Goal: Information Seeking & Learning: Learn about a topic

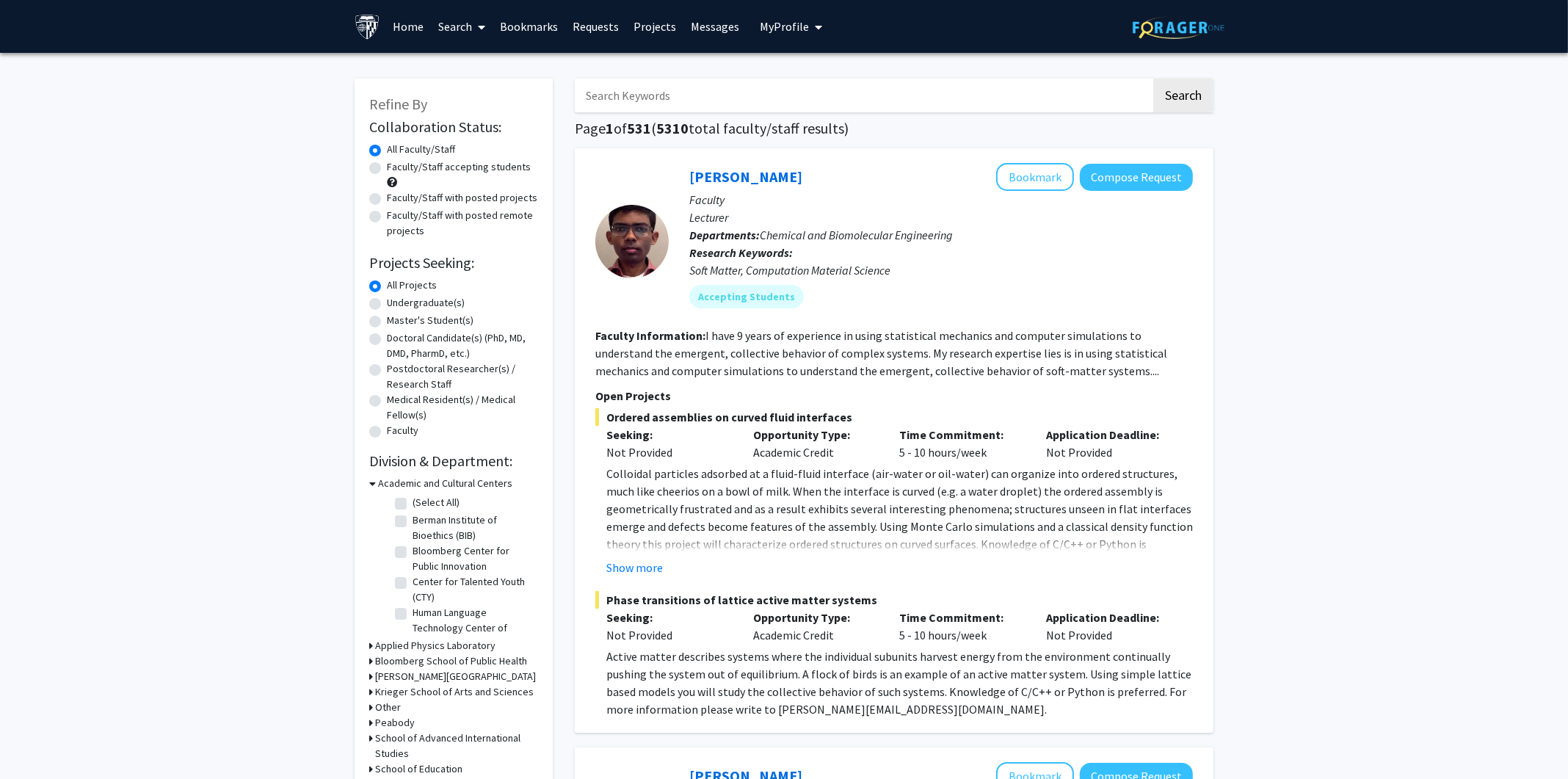
click at [470, 15] on link "Search" at bounding box center [462, 27] width 62 height 51
click at [485, 68] on span "Faculty/Staff" at bounding box center [485, 68] width 108 height 30
click at [1185, 96] on button "Search" at bounding box center [1183, 96] width 60 height 34
click at [412, 300] on label "Undergraduate(s)" at bounding box center [425, 302] width 78 height 15
click at [396, 300] on input "Undergraduate(s)" at bounding box center [391, 300] width 10 height 10
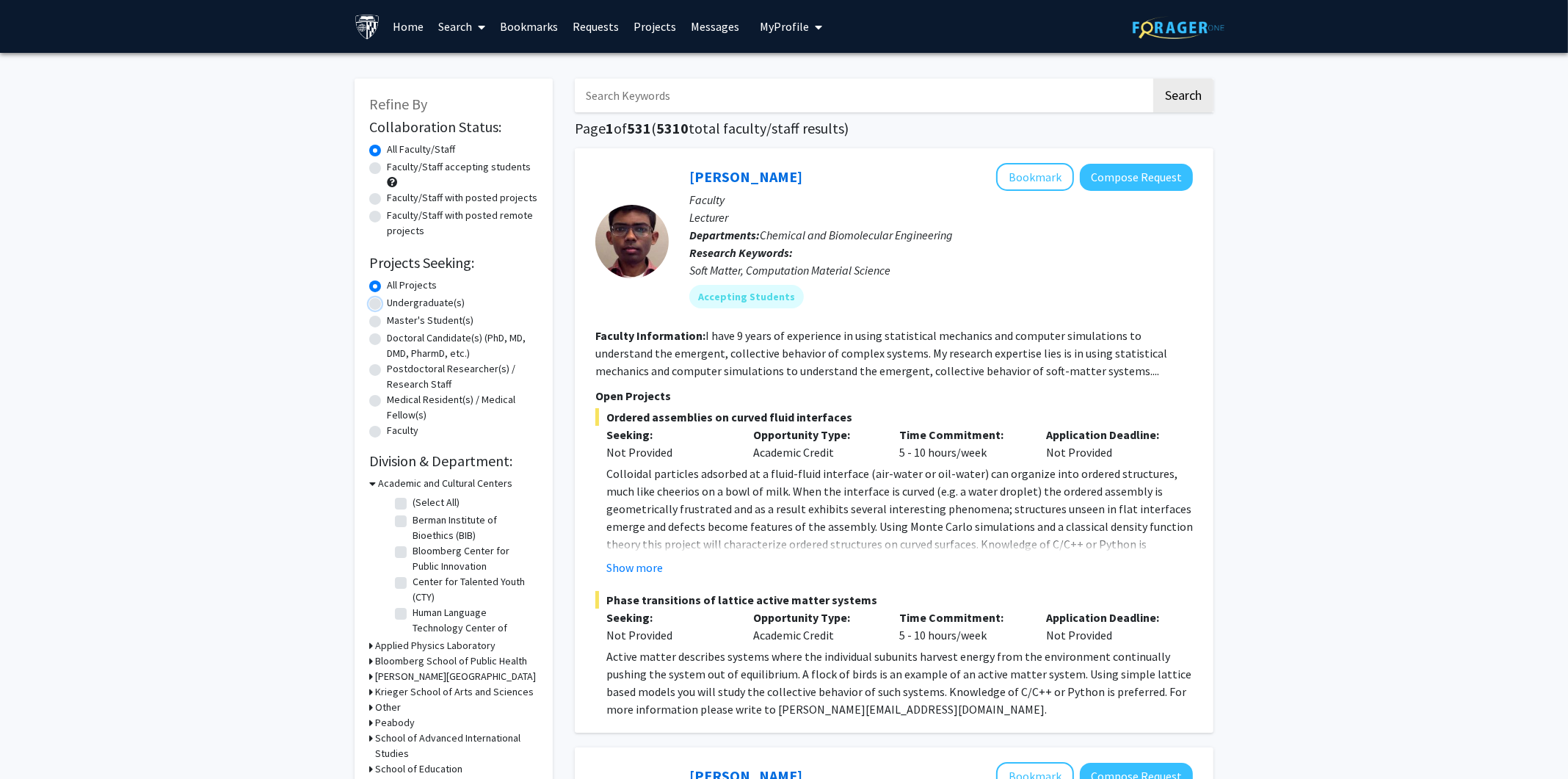
radio input "true"
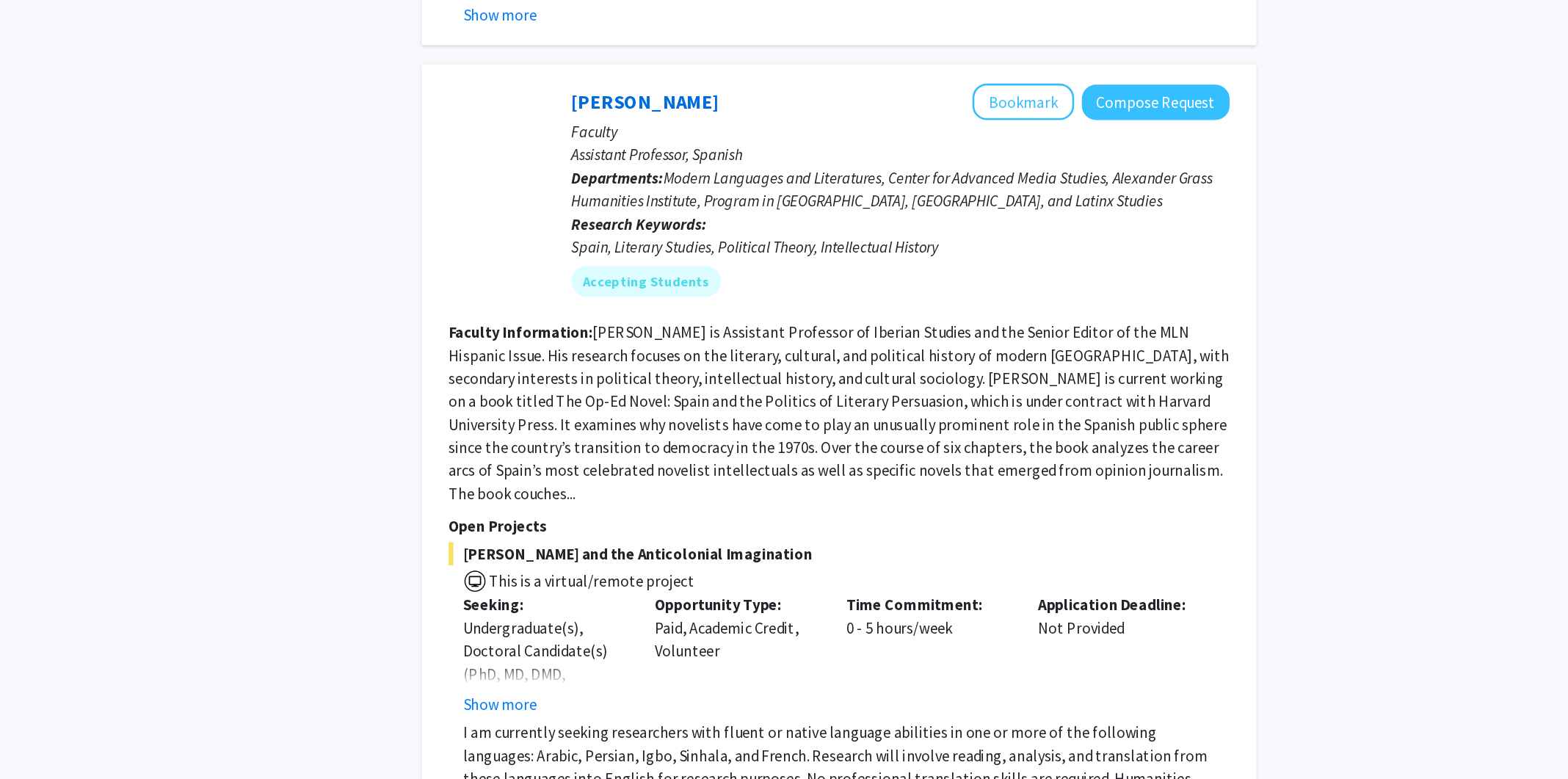
scroll to position [2241, 0]
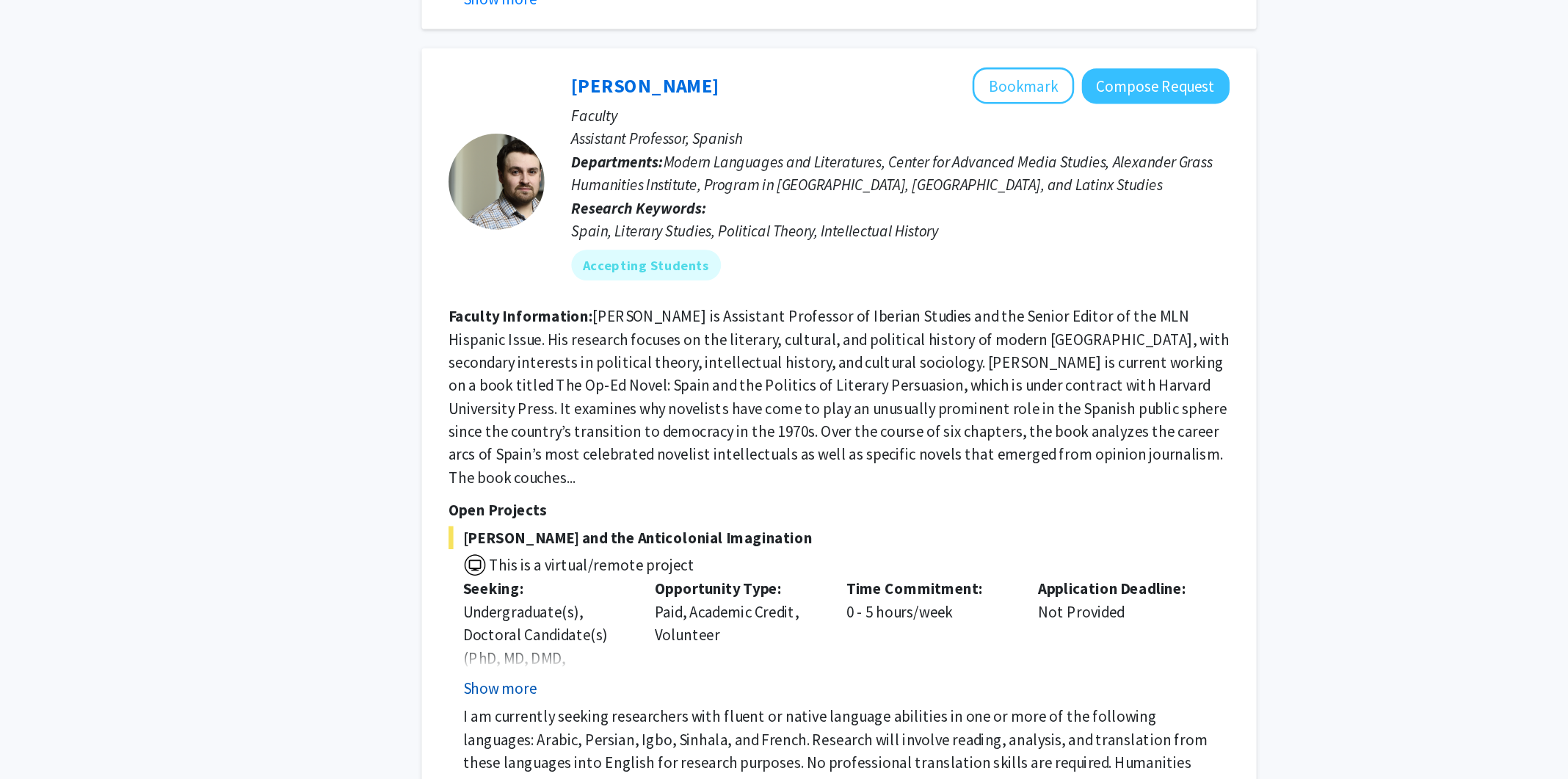
click at [653, 701] on button "Show more" at bounding box center [635, 710] width 56 height 18
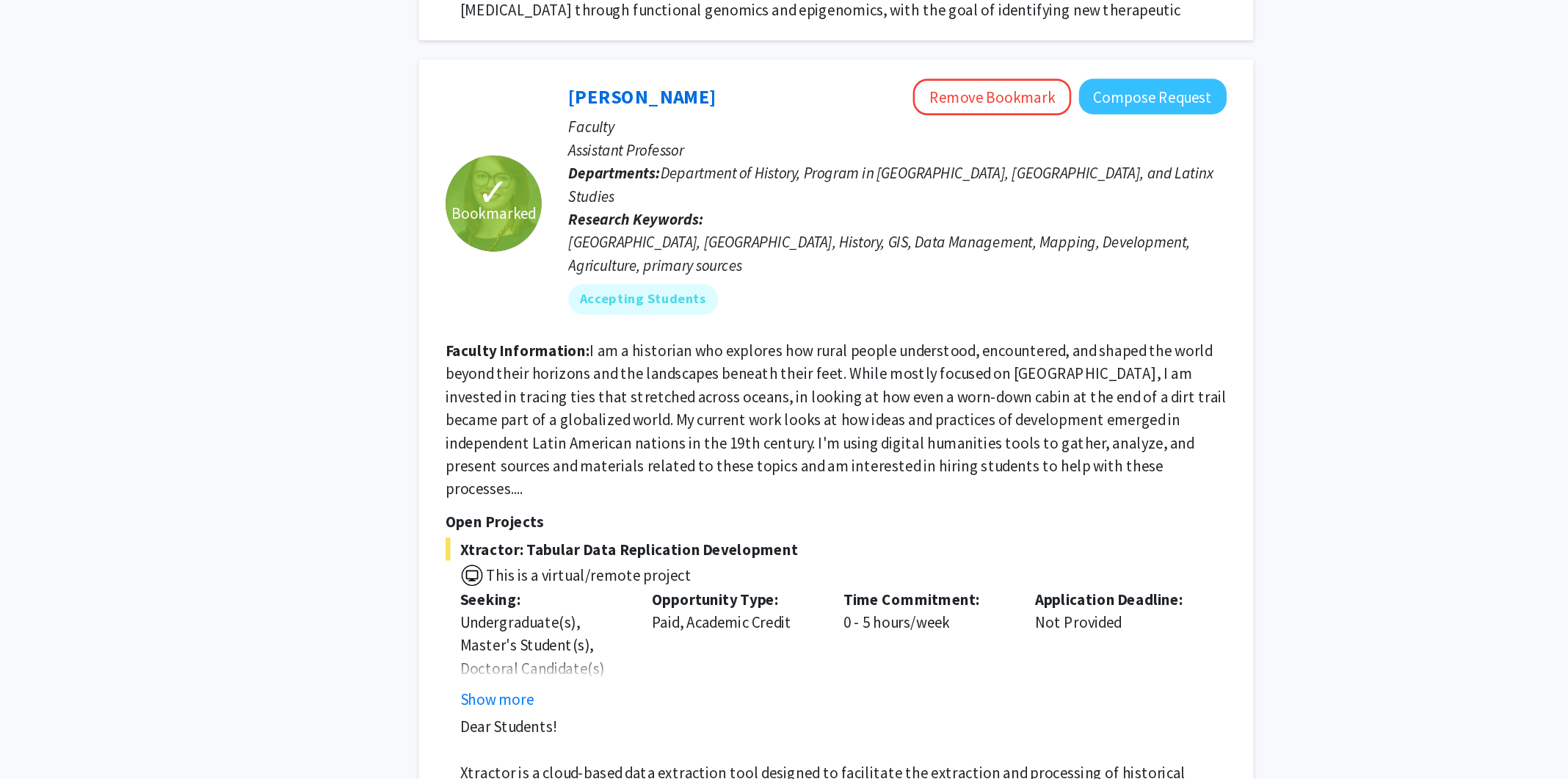
scroll to position [3456, 0]
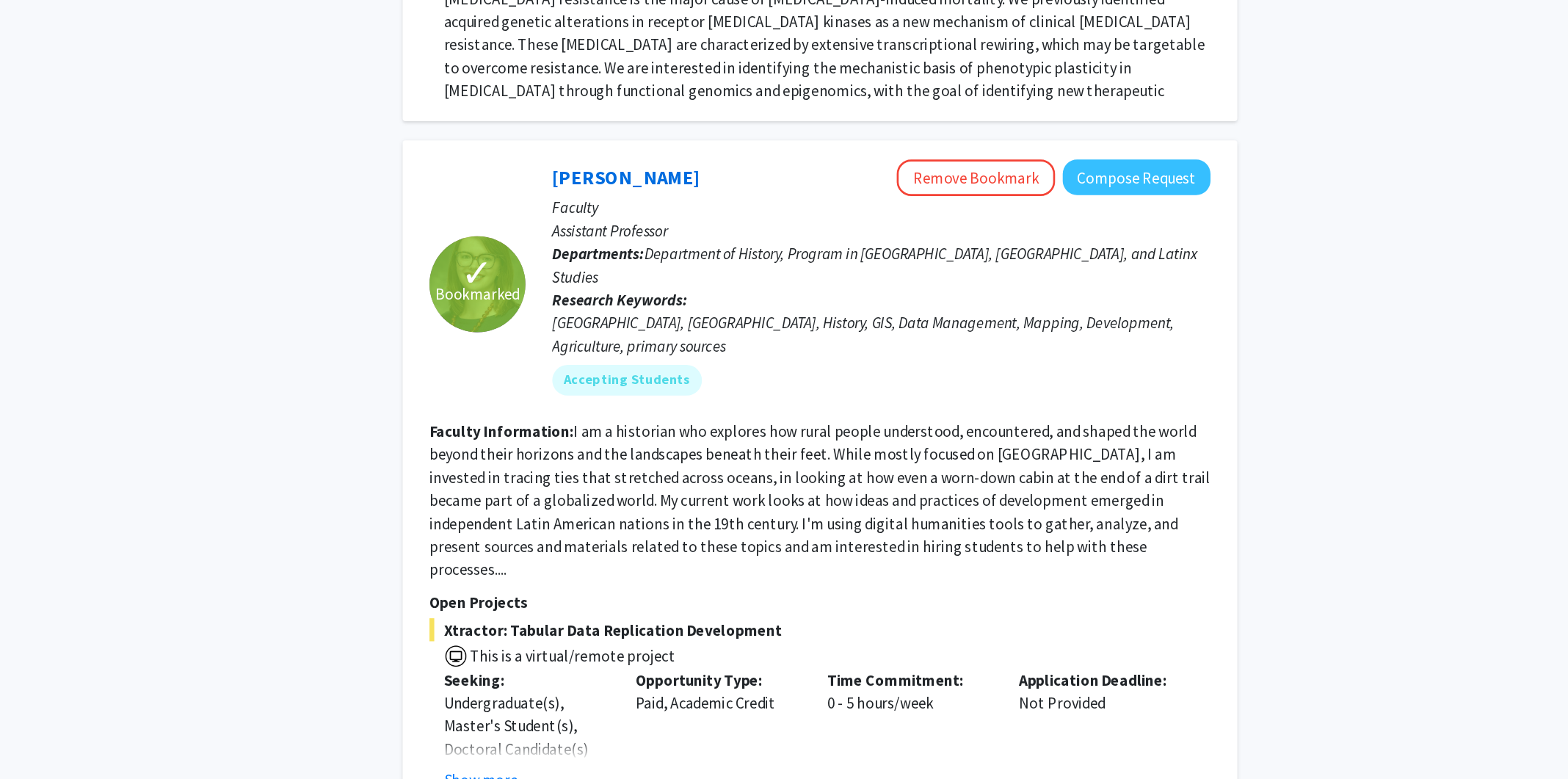
scroll to position [3570, 0]
click at [649, 589] on button "Show more" at bounding box center [635, 598] width 56 height 18
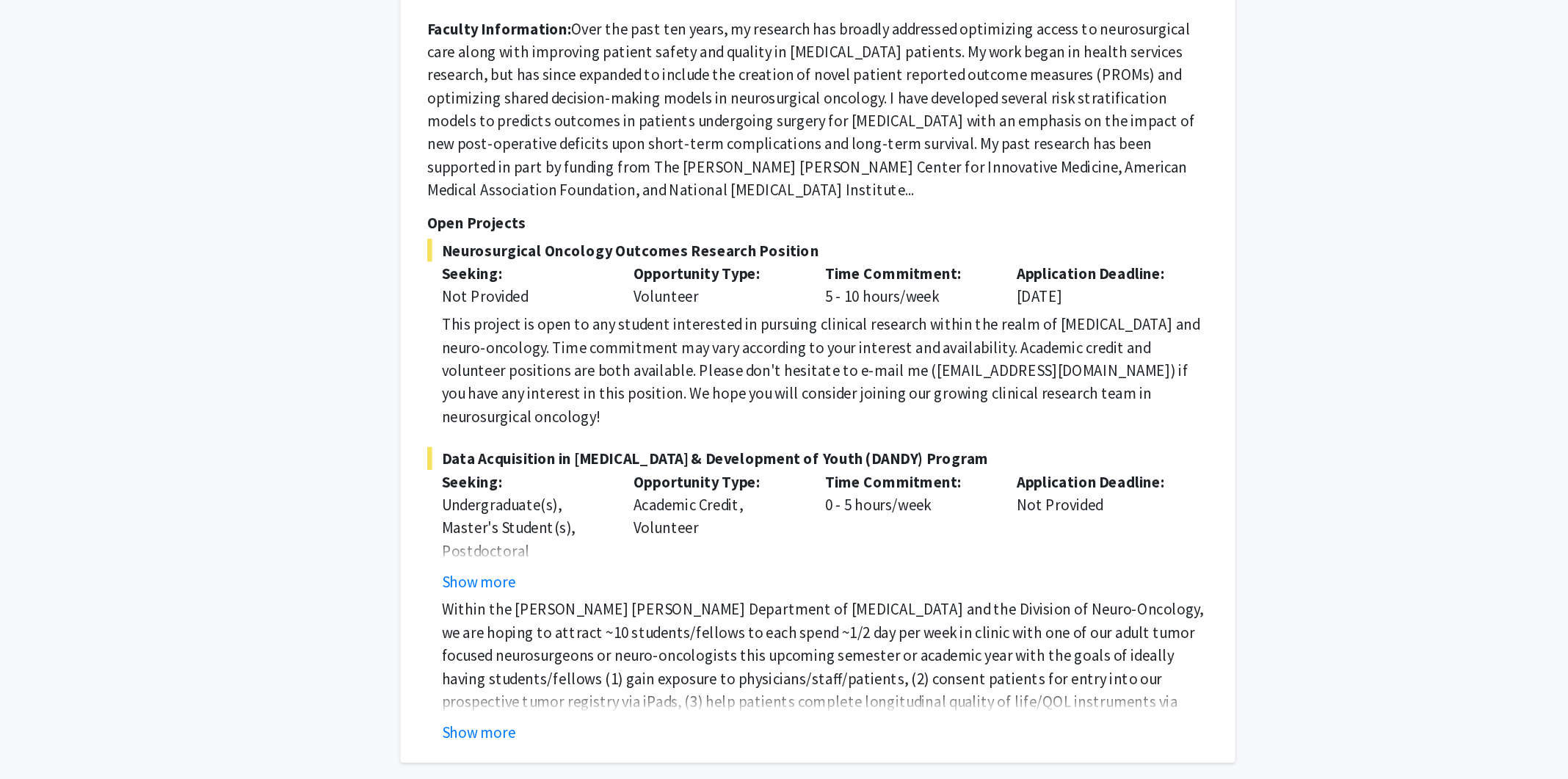
scroll to position [6502, 0]
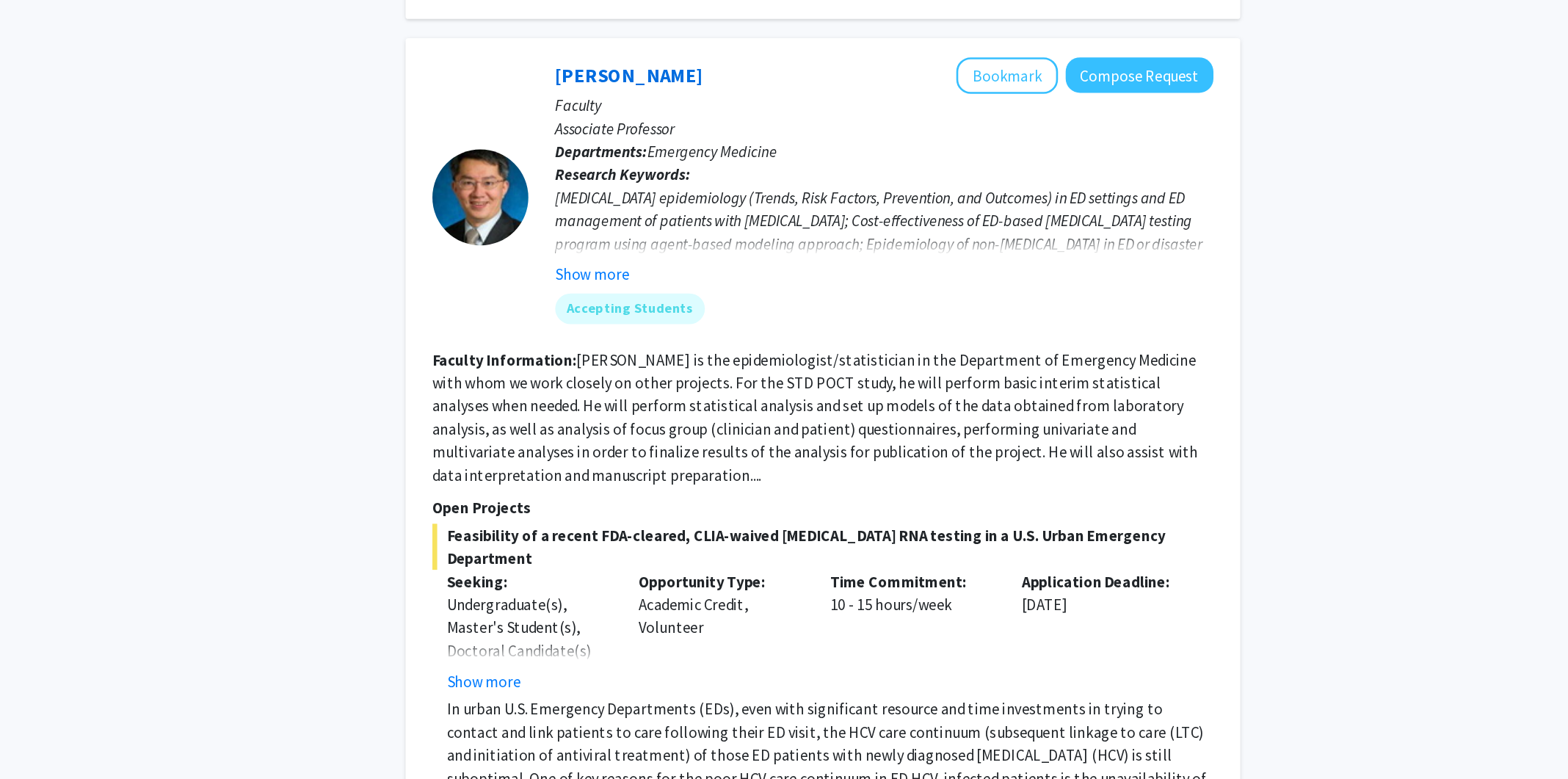
scroll to position [4318, 0]
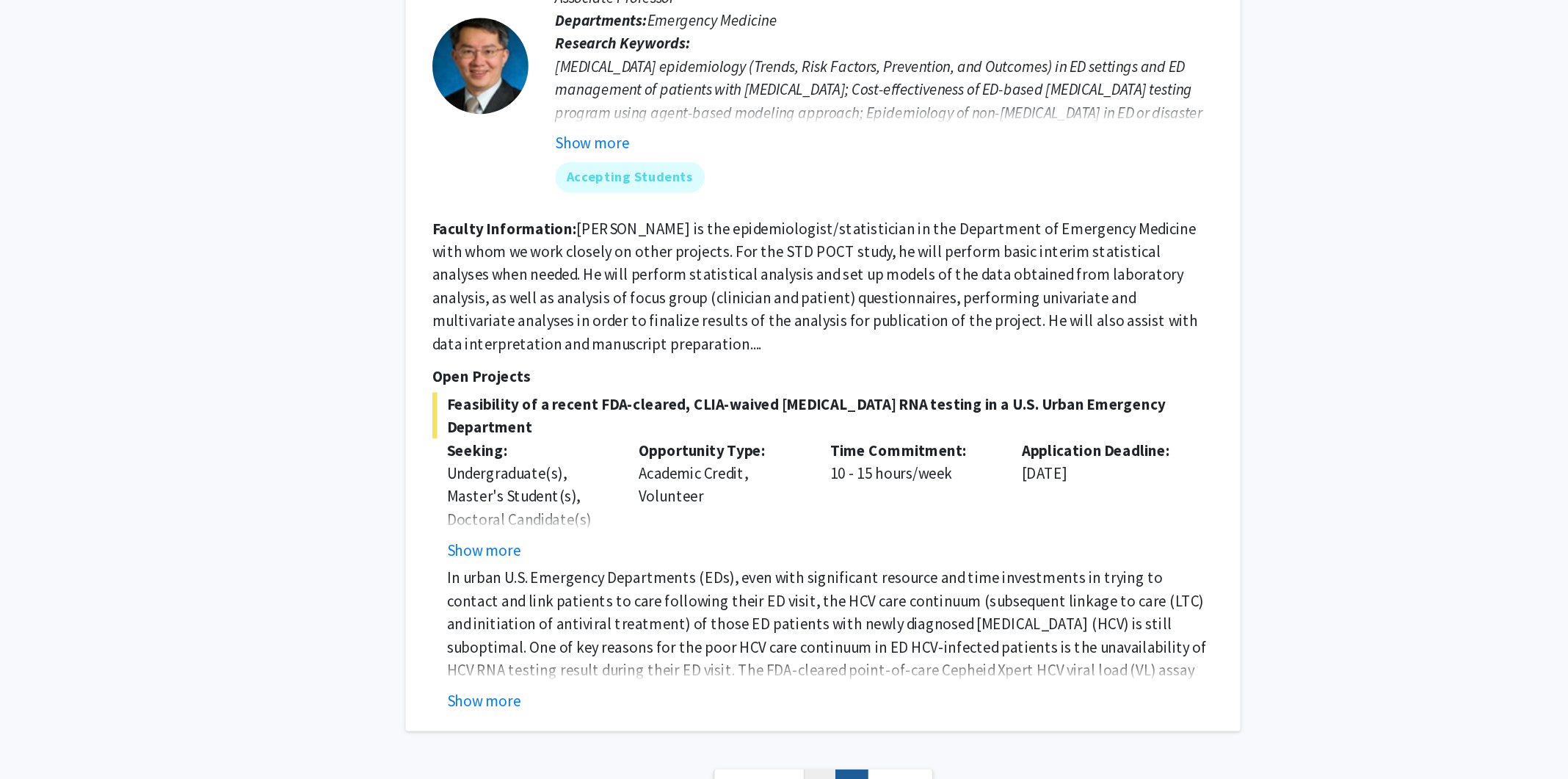
click at [882, 772] on link "1" at bounding box center [892, 785] width 25 height 26
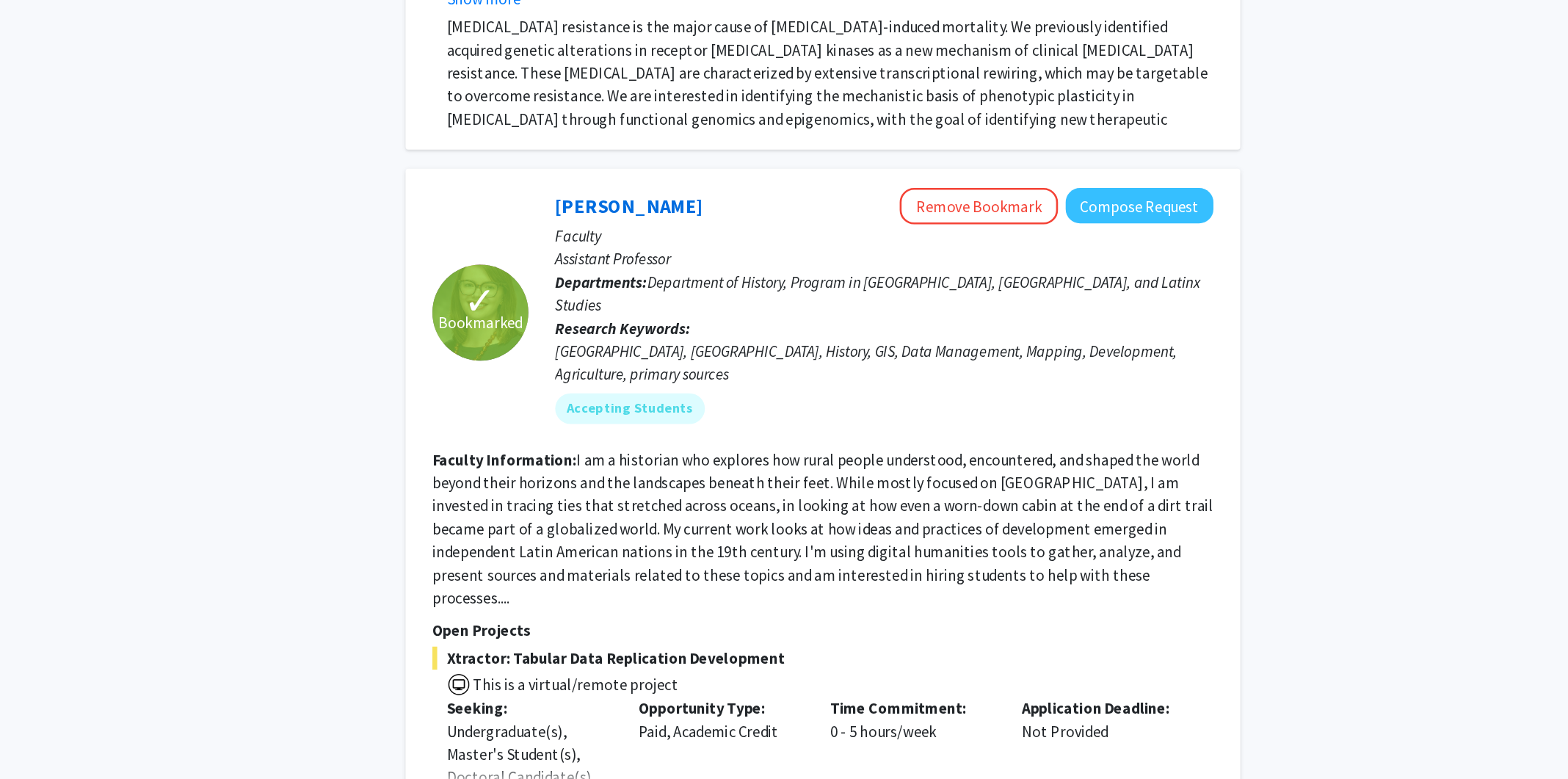
scroll to position [3548, 0]
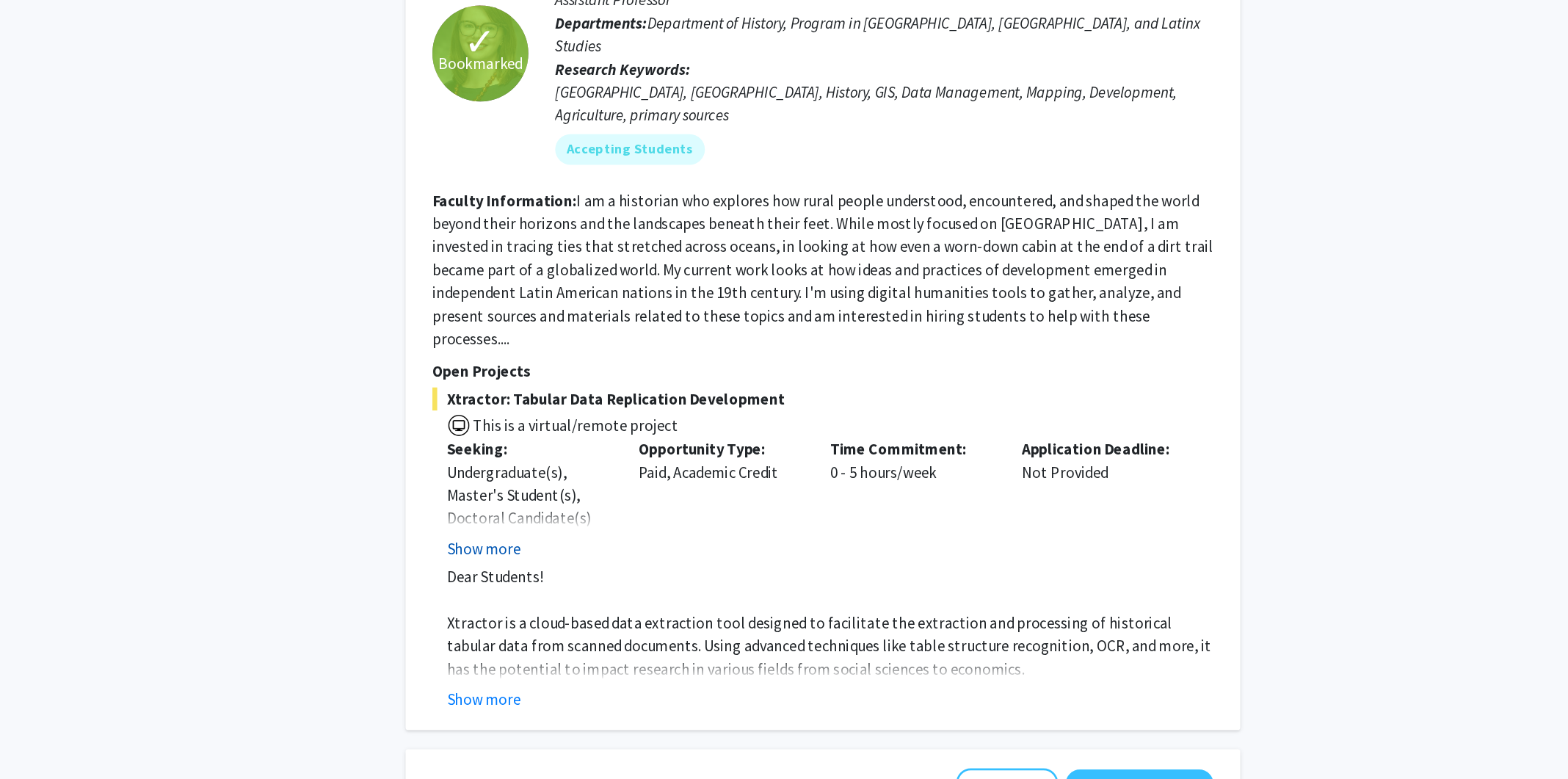
click at [641, 594] on button "Show more" at bounding box center [635, 603] width 56 height 18
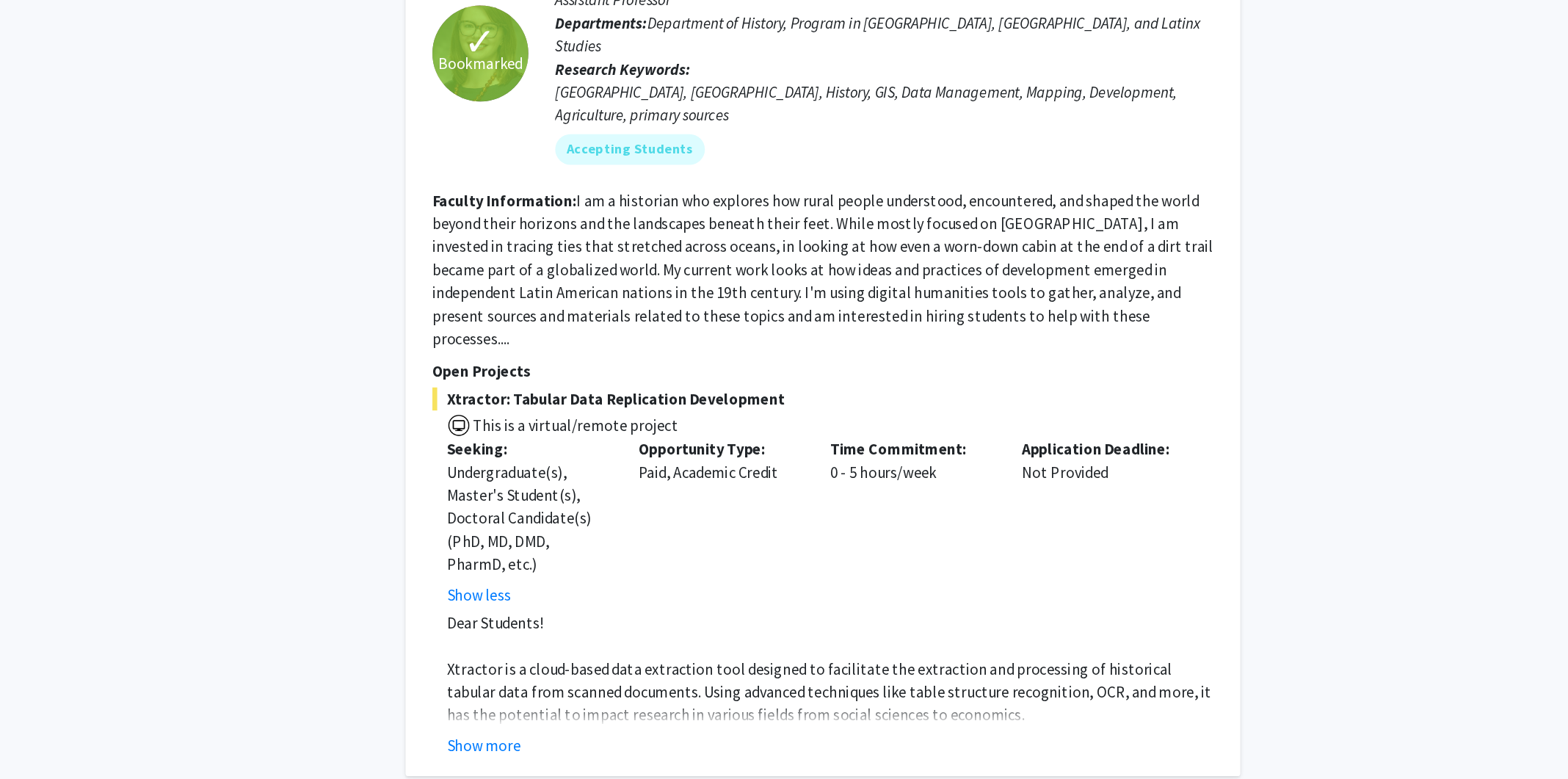
scroll to position [3642, 0]
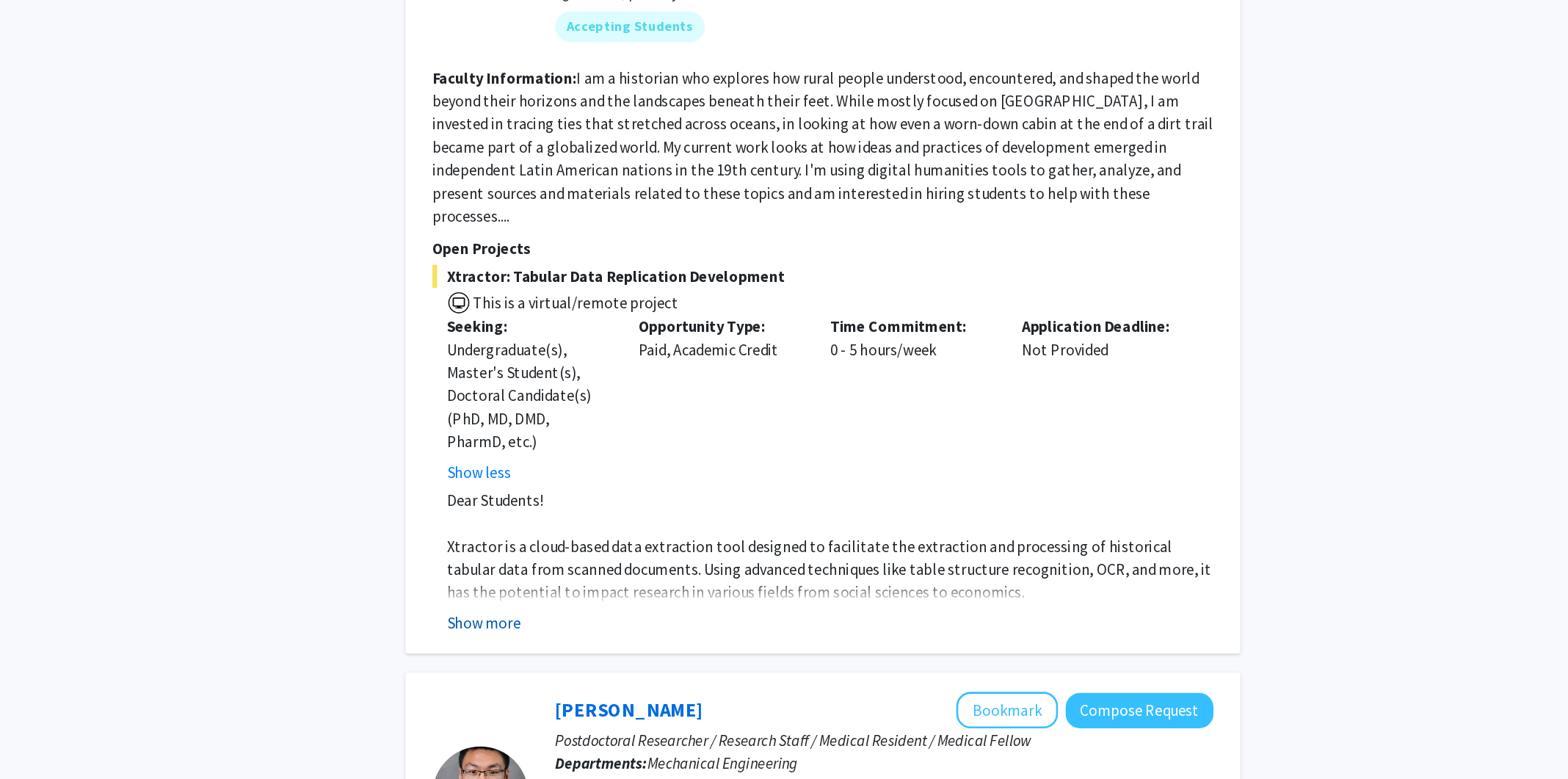
click at [637, 650] on button "Show more" at bounding box center [635, 659] width 56 height 18
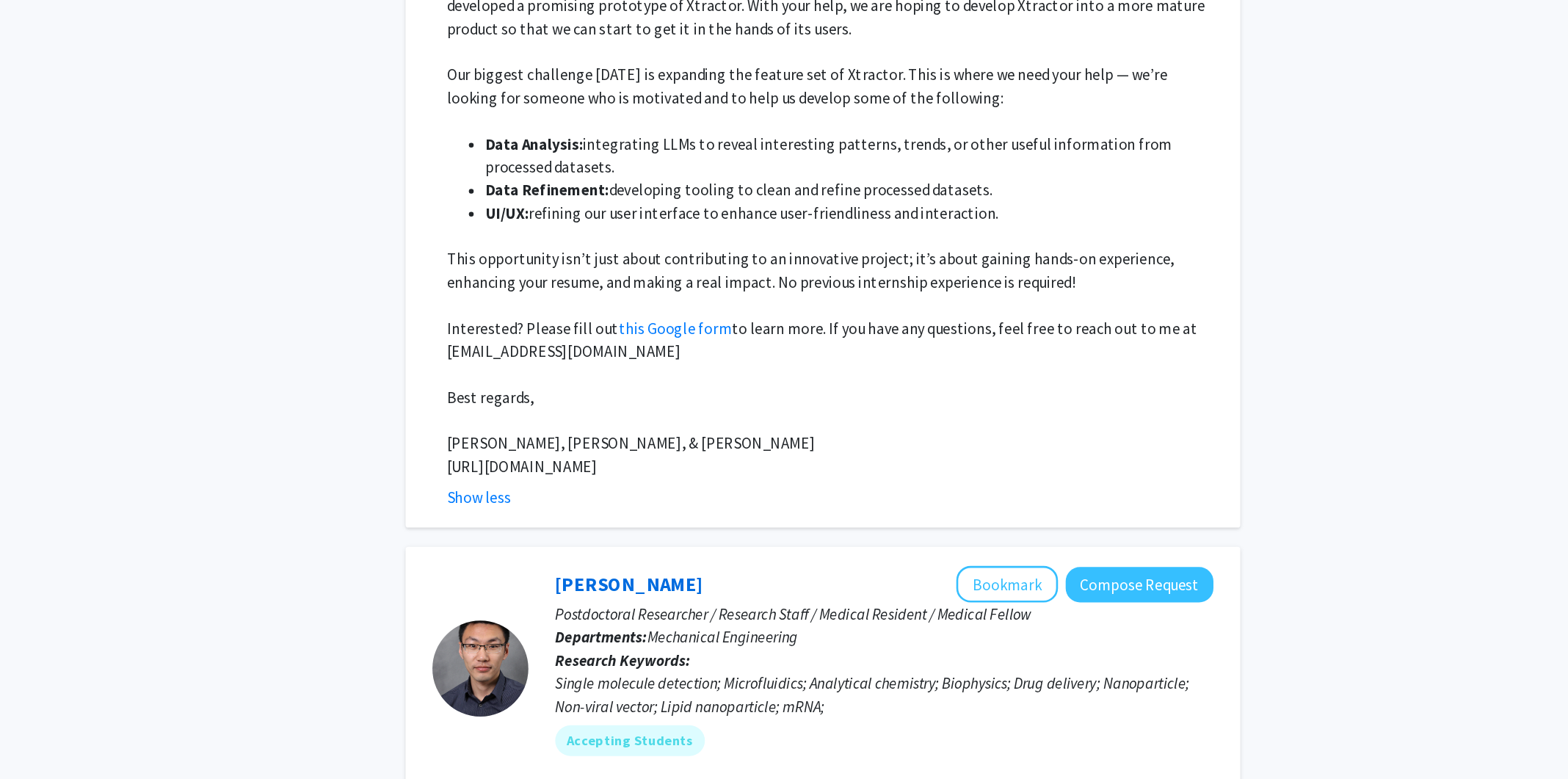
scroll to position [4144, 0]
click at [798, 426] on link "this Google form" at bounding box center [781, 433] width 87 height 14
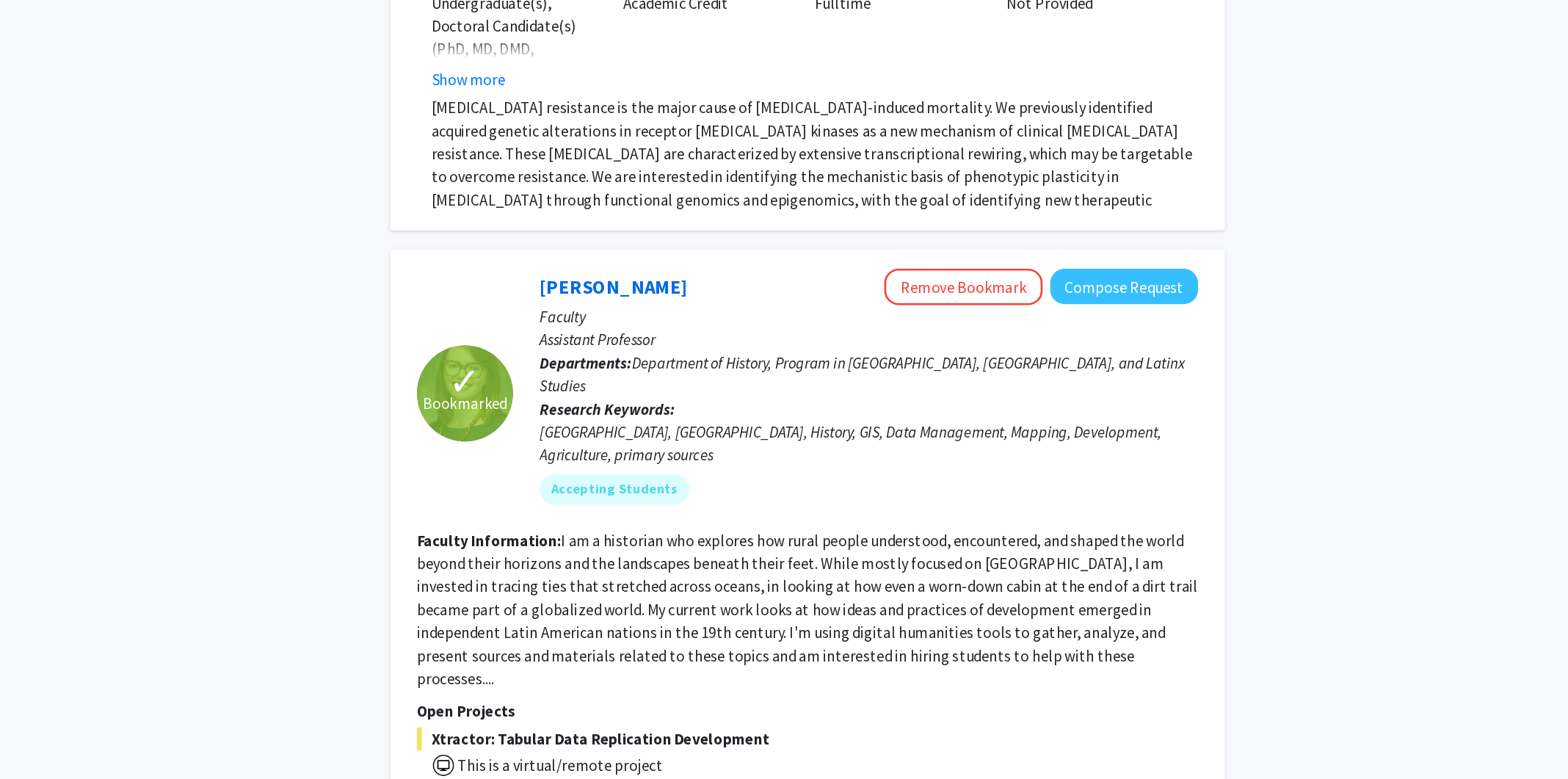
scroll to position [3425, 0]
